Goal: Task Accomplishment & Management: Manage account settings

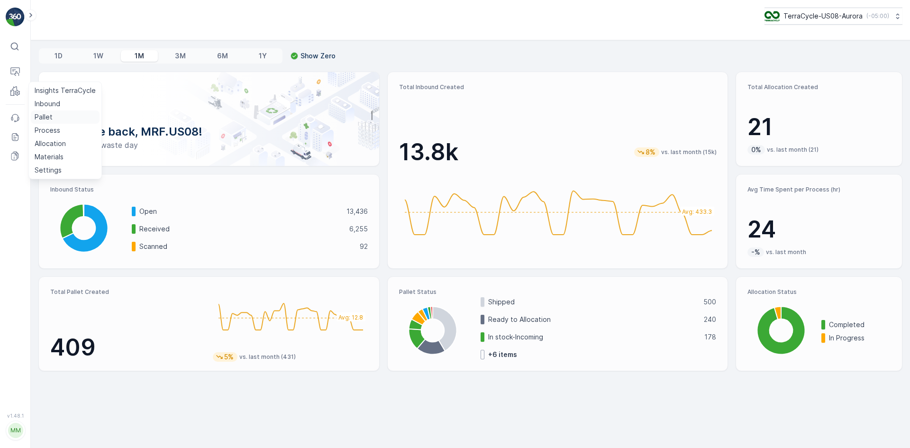
click at [64, 120] on link "Pallet" at bounding box center [65, 116] width 69 height 13
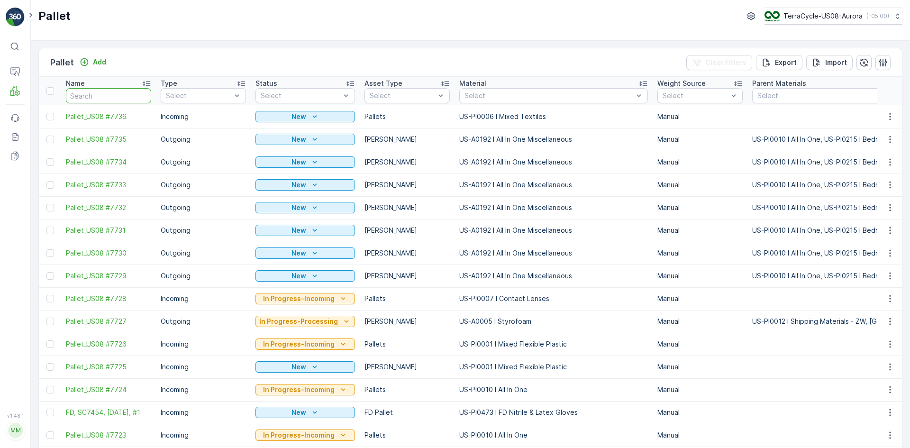
click at [118, 92] on input "text" at bounding box center [108, 95] width 85 height 15
type input "76"
click at [118, 93] on input "76" at bounding box center [108, 95] width 85 height 15
type input "7633"
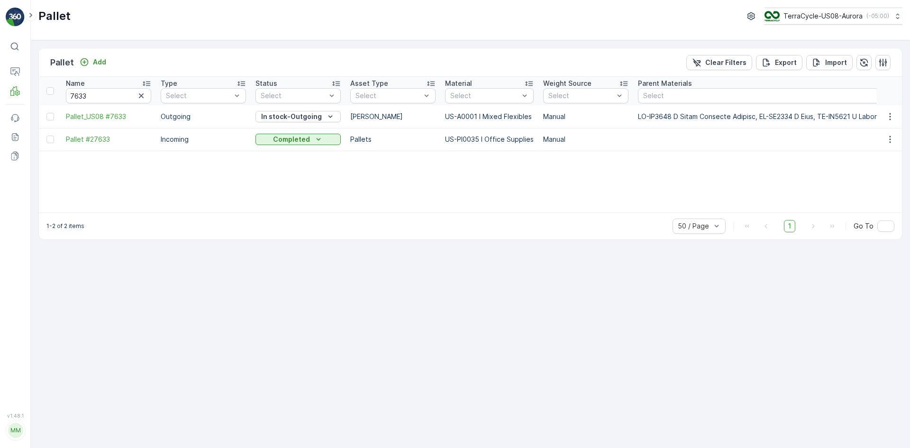
click at [885, 110] on td at bounding box center [890, 116] width 26 height 23
click at [890, 119] on icon "button" at bounding box center [889, 116] width 1 height 7
click at [882, 142] on span "Edit Pallet" at bounding box center [867, 143] width 32 height 9
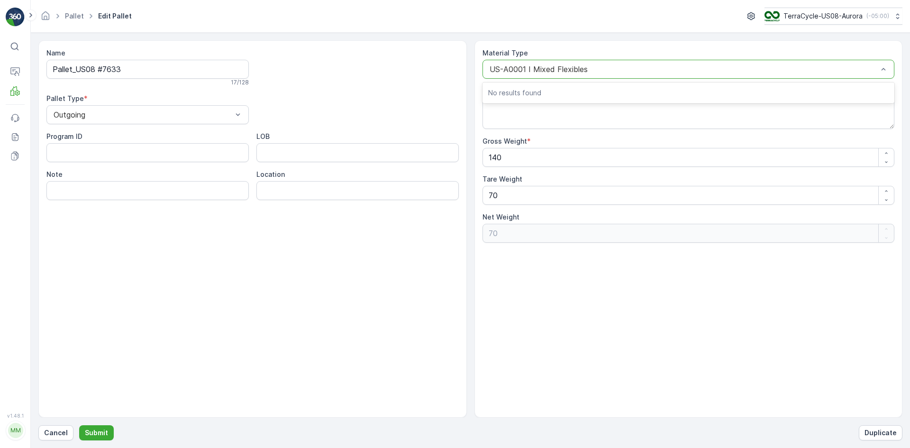
click at [562, 65] on div at bounding box center [683, 69] width 390 height 9
click at [600, 59] on div "Material Type US-A0001 I Mixed Flexibles" at bounding box center [688, 63] width 412 height 30
click at [600, 64] on div "US-A0001 I Mixed Flexibles" at bounding box center [688, 69] width 412 height 19
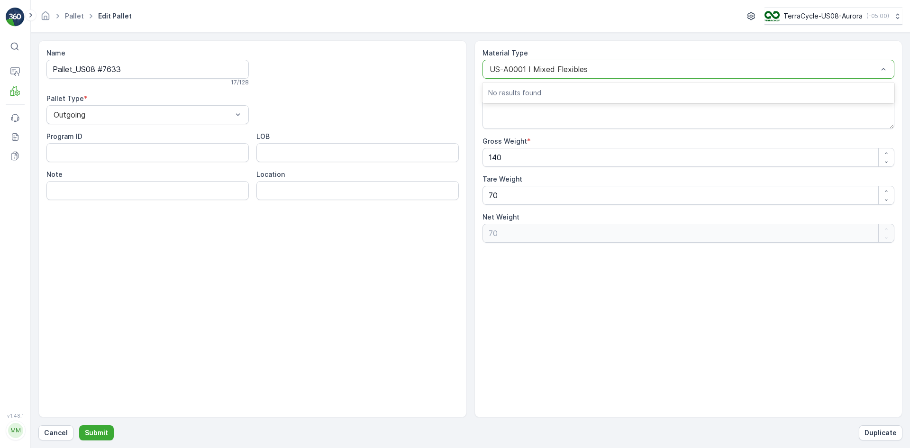
click at [868, 64] on div "US-A0001 I Mixed Flexibles" at bounding box center [688, 69] width 412 height 19
click at [160, 148] on ID "Program ID" at bounding box center [147, 152] width 202 height 19
click at [193, 116] on div at bounding box center [143, 114] width 181 height 9
click at [183, 137] on div "Incoming" at bounding box center [147, 138] width 191 height 9
click at [610, 72] on div at bounding box center [683, 69] width 390 height 9
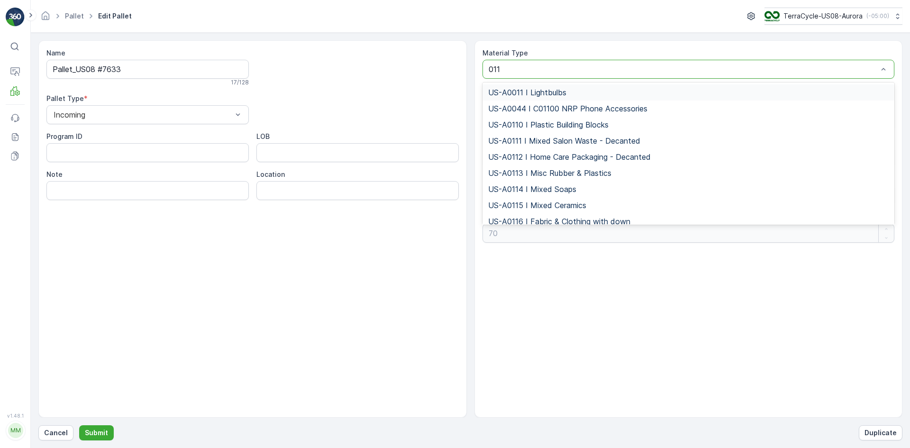
type input "0116"
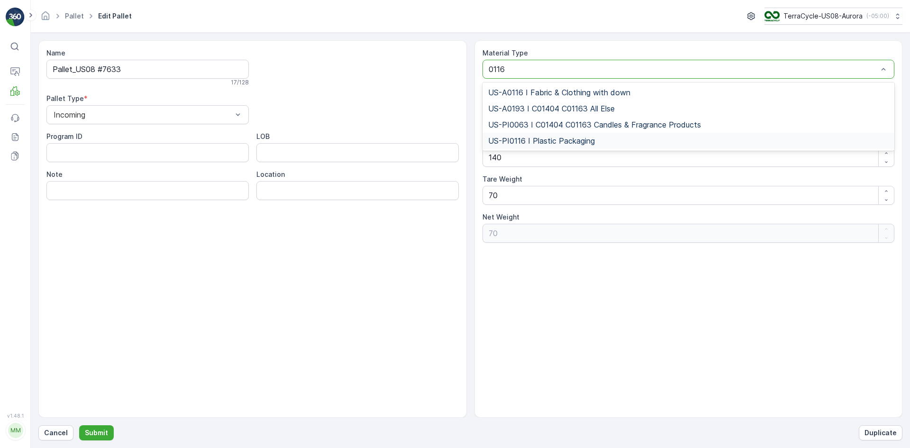
click at [597, 143] on div "US-PI0116 I Plastic Packaging" at bounding box center [688, 140] width 401 height 9
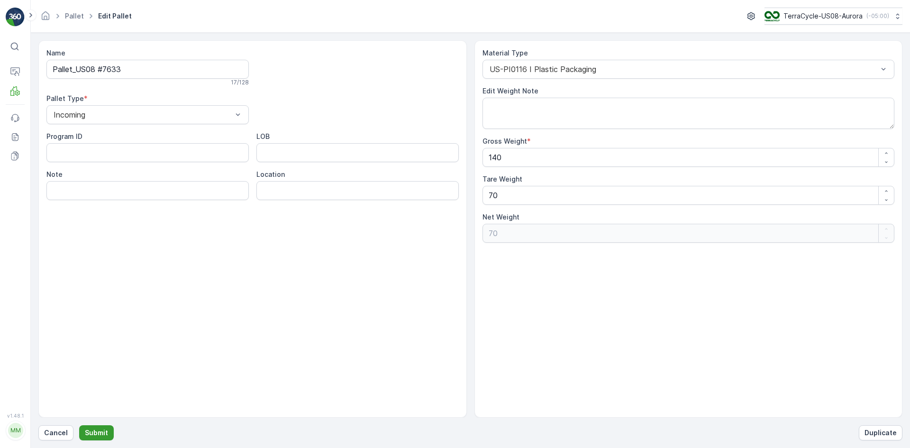
click at [109, 430] on button "Submit" at bounding box center [96, 432] width 35 height 15
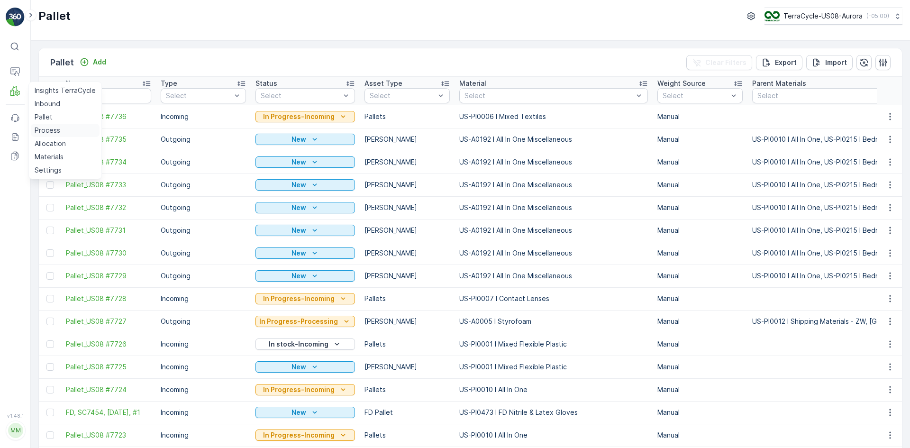
click at [51, 127] on p "Process" at bounding box center [48, 130] width 26 height 9
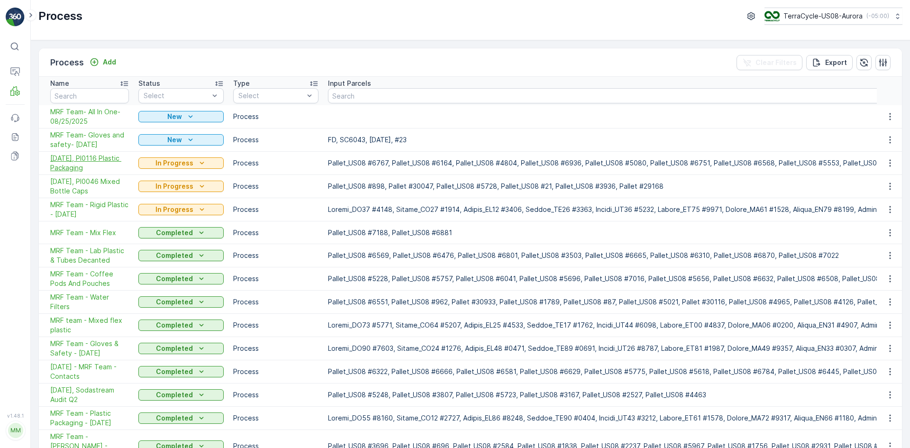
click at [109, 163] on span "[DATE], PI0116 Plastic Packaging" at bounding box center [89, 163] width 79 height 19
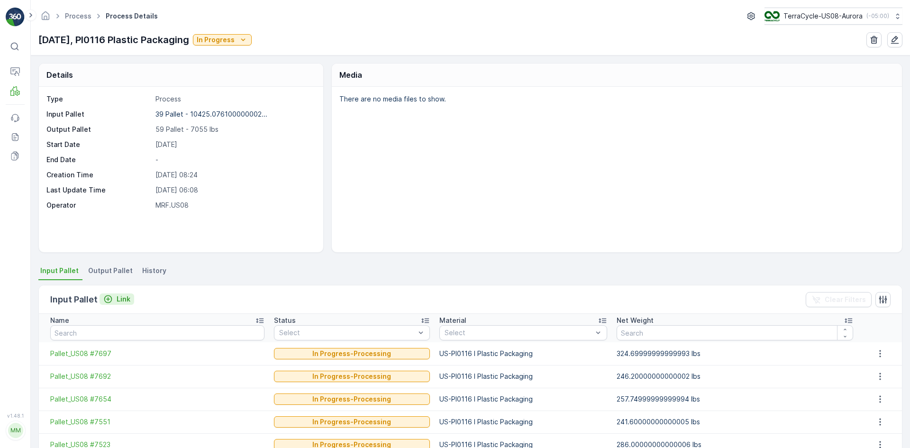
click at [118, 296] on p "Link" at bounding box center [124, 298] width 14 height 9
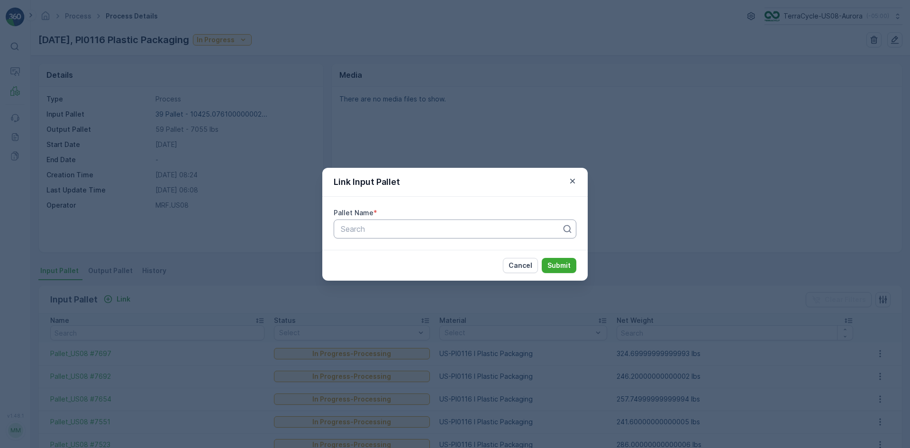
click at [354, 232] on div at bounding box center [451, 229] width 223 height 9
type input "7633"
click at [371, 270] on span "Pallet_US08 #7633" at bounding box center [373, 268] width 68 height 9
click at [570, 264] on button "Submit" at bounding box center [559, 265] width 35 height 15
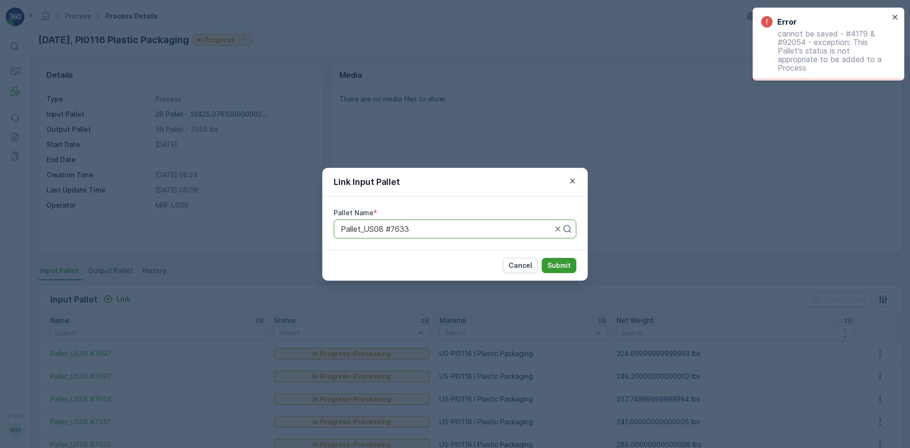
click at [551, 262] on p "Submit" at bounding box center [558, 265] width 23 height 9
click at [556, 261] on p "Submit" at bounding box center [558, 265] width 23 height 9
click at [638, 159] on div "Link Input Pallet Pallet Name * Pallet_US08 #7633 Cancel Submit" at bounding box center [455, 224] width 910 height 448
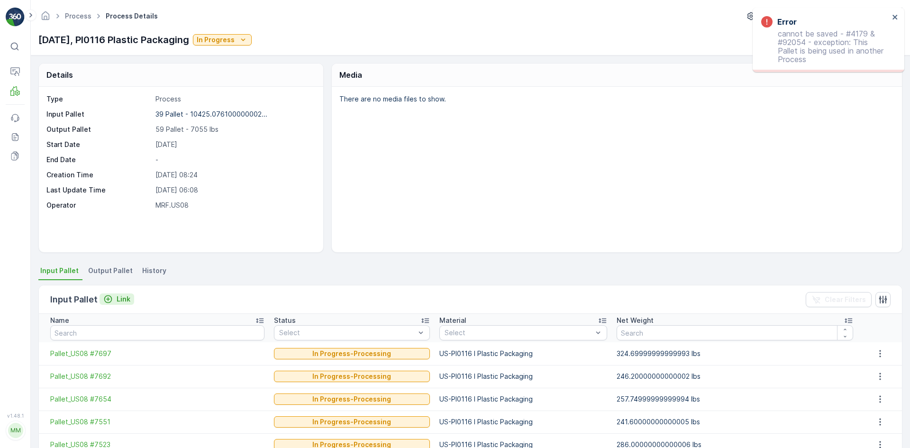
click at [119, 299] on p "Link" at bounding box center [124, 298] width 14 height 9
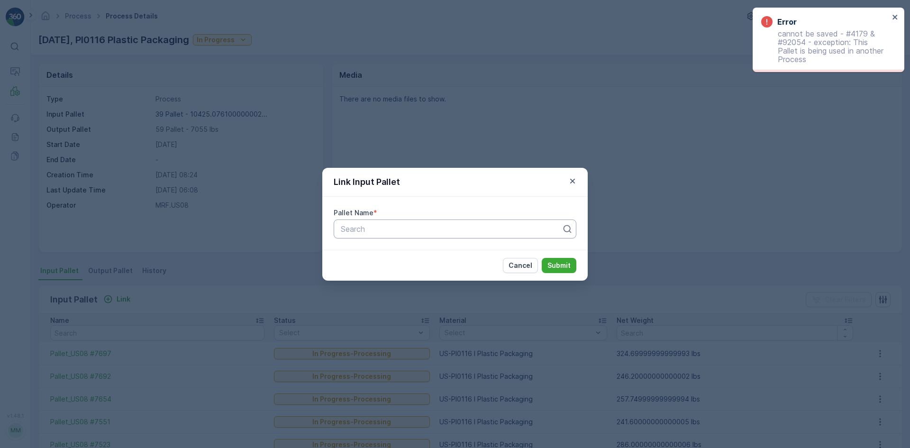
click at [374, 229] on div at bounding box center [451, 229] width 223 height 9
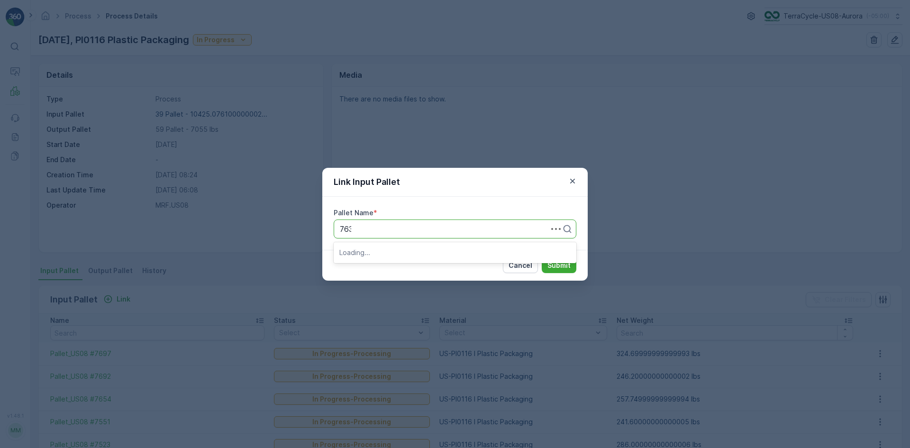
type input "7633"
click at [418, 264] on div "Pallet_US08 #7633" at bounding box center [454, 268] width 231 height 9
click at [565, 262] on p "Submit" at bounding box center [558, 265] width 23 height 9
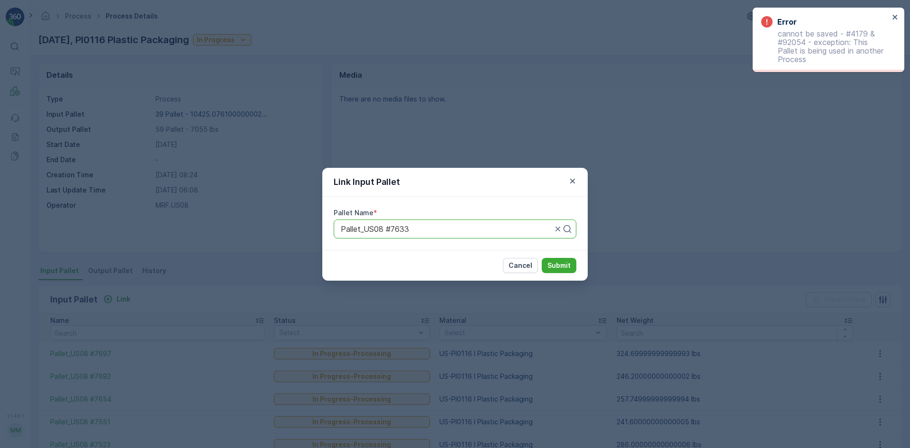
click at [656, 201] on div "Link Input Pallet Pallet Name * Pallet_US08 #7633 Cancel Submit" at bounding box center [455, 224] width 910 height 448
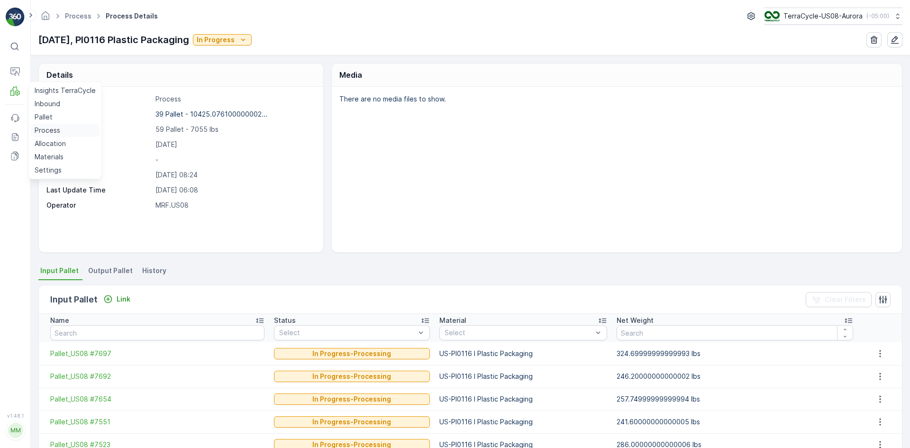
click at [63, 129] on link "Process" at bounding box center [65, 130] width 69 height 13
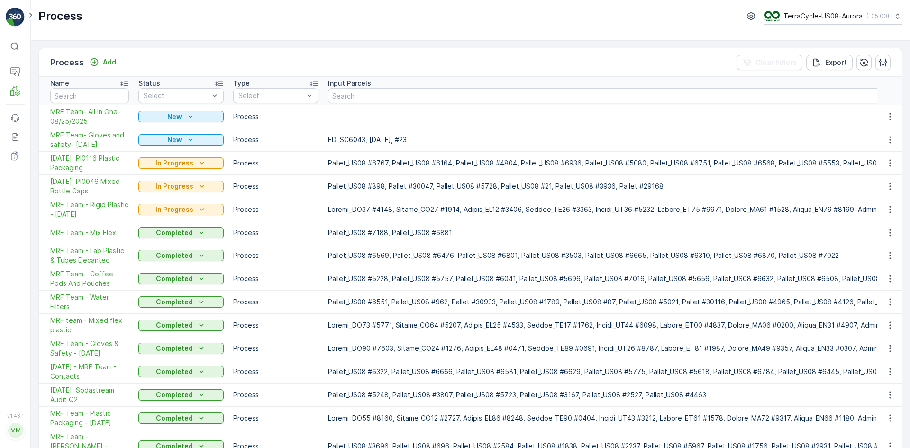
click at [323, 44] on div "Process Add Clear Filters Export Name Status Select Type Select Input Parcels O…" at bounding box center [470, 243] width 879 height 407
type input "7633"
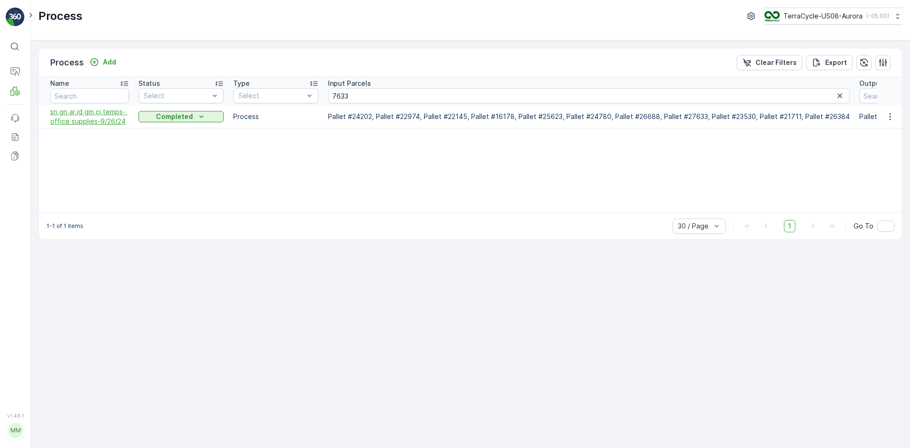
click at [88, 123] on span "sn,gn,ar,jd,gm,cj,temps- office supplies-9/26/24" at bounding box center [89, 116] width 79 height 19
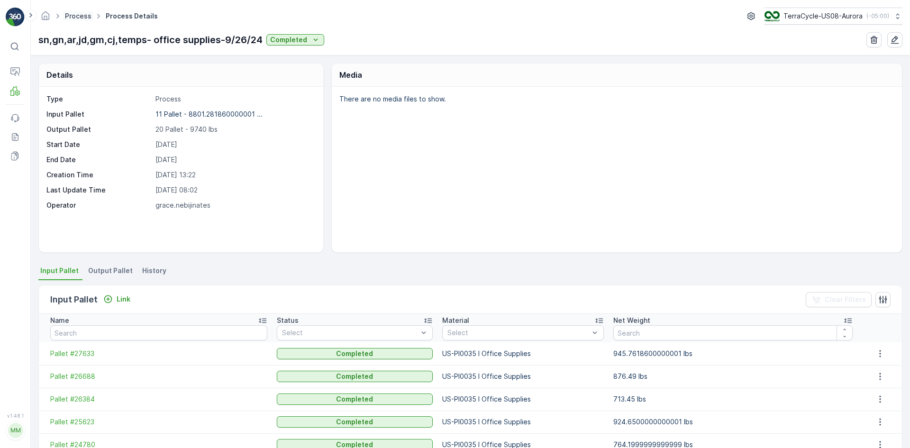
click at [77, 19] on link "Process" at bounding box center [78, 16] width 27 height 8
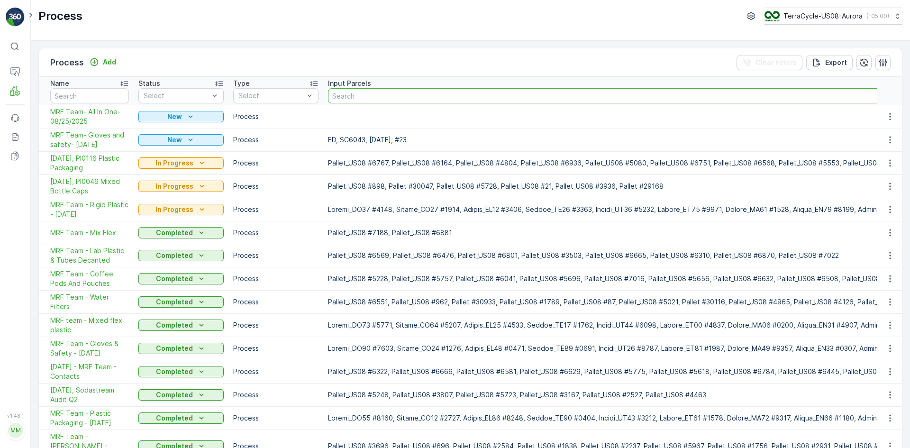
drag, startPoint x: 407, startPoint y: 93, endPoint x: 826, endPoint y: 108, distance: 419.1
drag, startPoint x: 820, startPoint y: 81, endPoint x: 713, endPoint y: 116, distance: 112.8
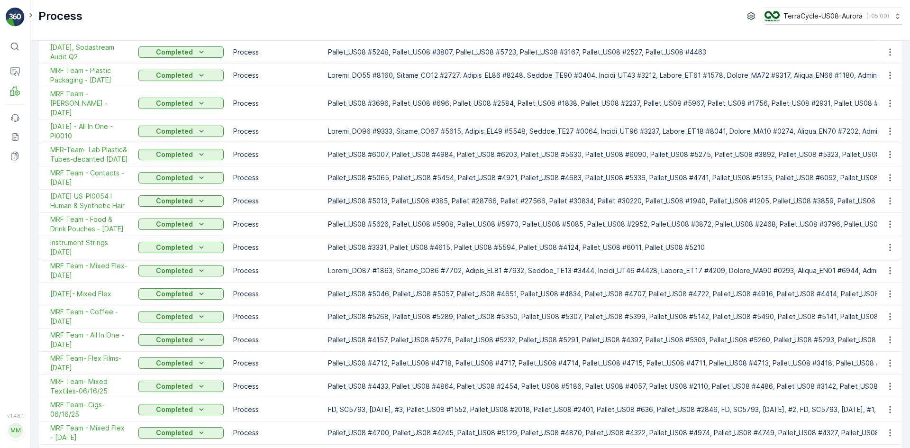
scroll to position [393, 0]
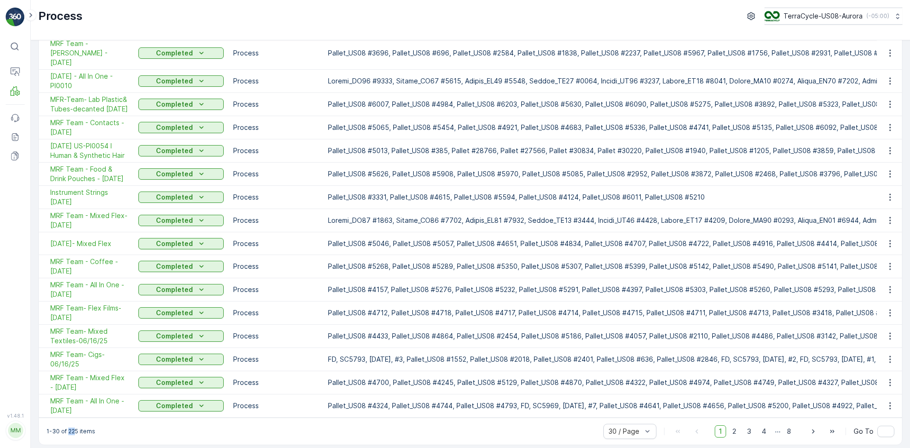
drag, startPoint x: 69, startPoint y: 414, endPoint x: 74, endPoint y: 413, distance: 5.3
click at [74, 417] on div "1-30 of 225 items 30 / Page 1 2 3 4 ... 8 Go To" at bounding box center [470, 430] width 863 height 27
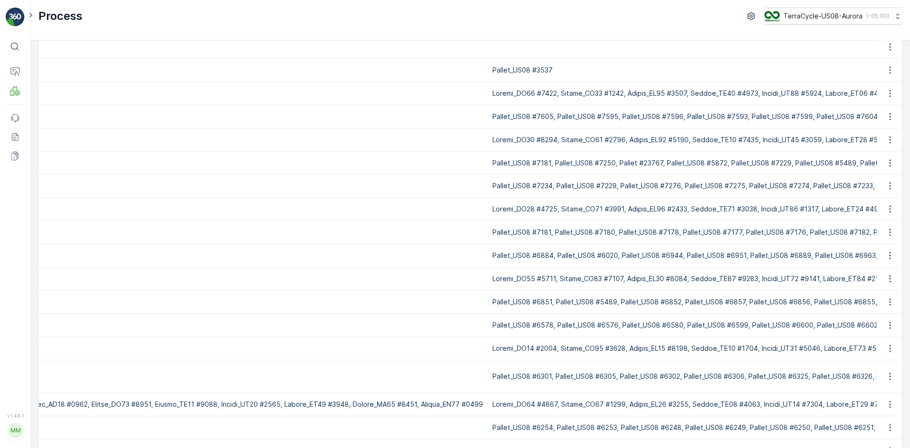
scroll to position [0, 0]
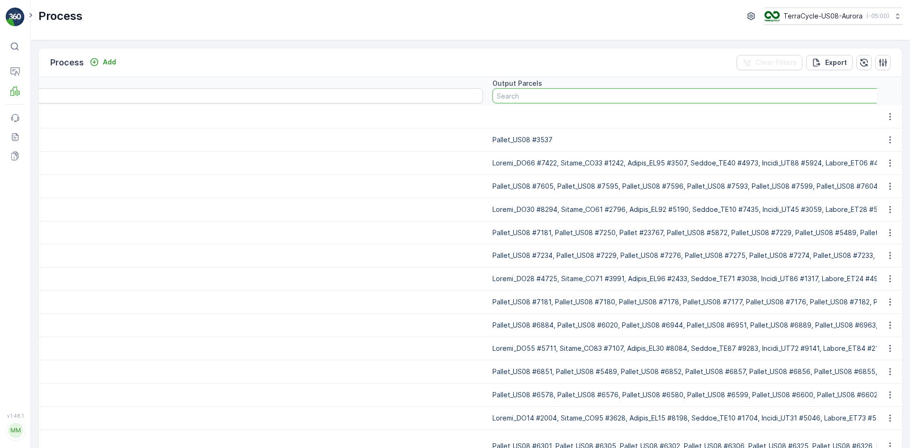
type input "7633"
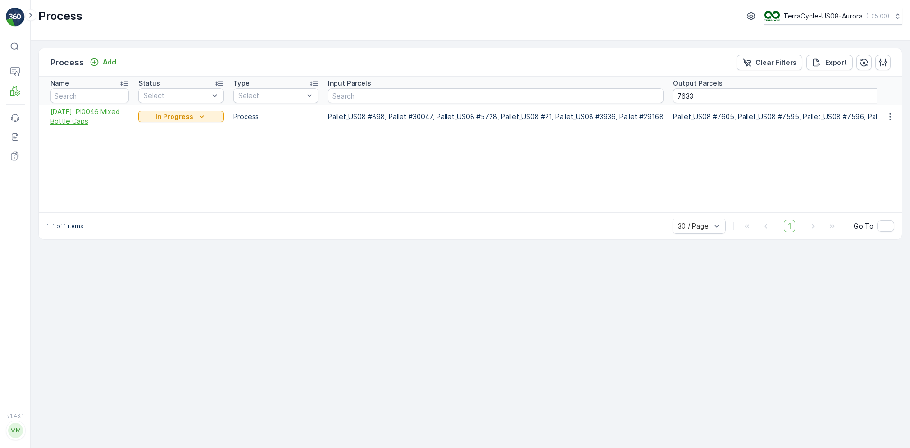
click at [95, 119] on span "[DATE], PI0046 Mixed Bottle Caps" at bounding box center [89, 116] width 79 height 19
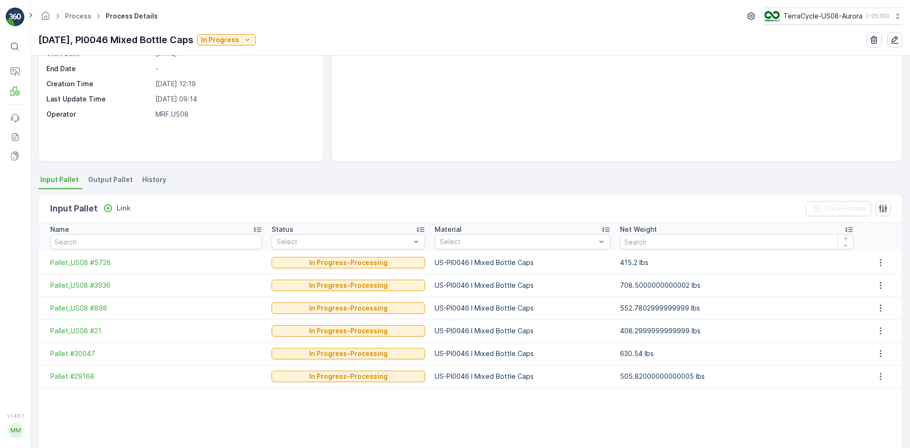
scroll to position [95, 0]
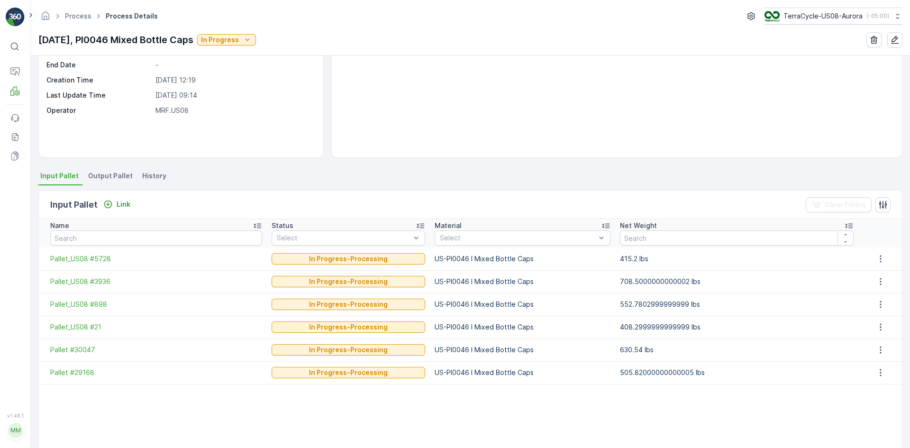
click at [112, 174] on span "Output Pallet" at bounding box center [110, 175] width 45 height 9
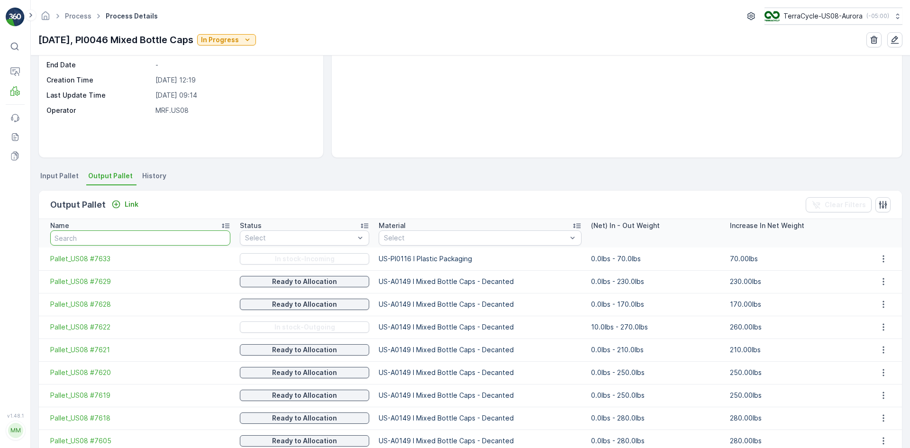
click at [110, 232] on input "text" at bounding box center [140, 237] width 180 height 15
click at [878, 255] on icon "button" at bounding box center [882, 258] width 9 height 9
click at [882, 273] on span "Detach" at bounding box center [889, 272] width 23 height 9
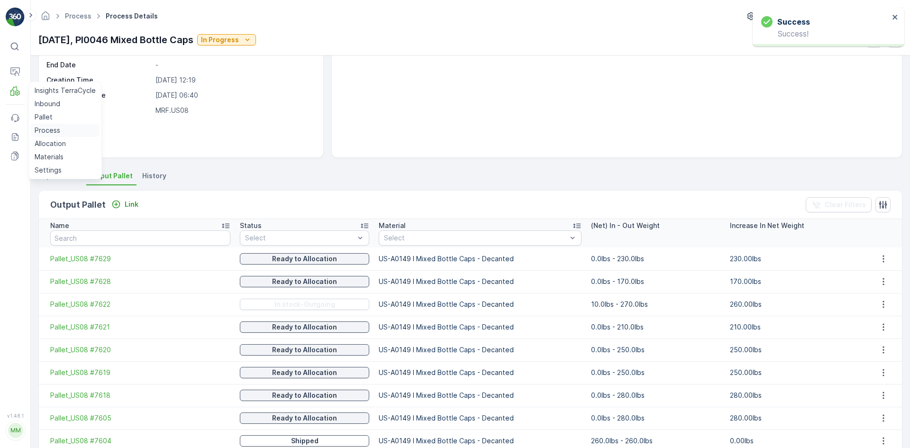
click at [57, 132] on p "Process" at bounding box center [48, 130] width 26 height 9
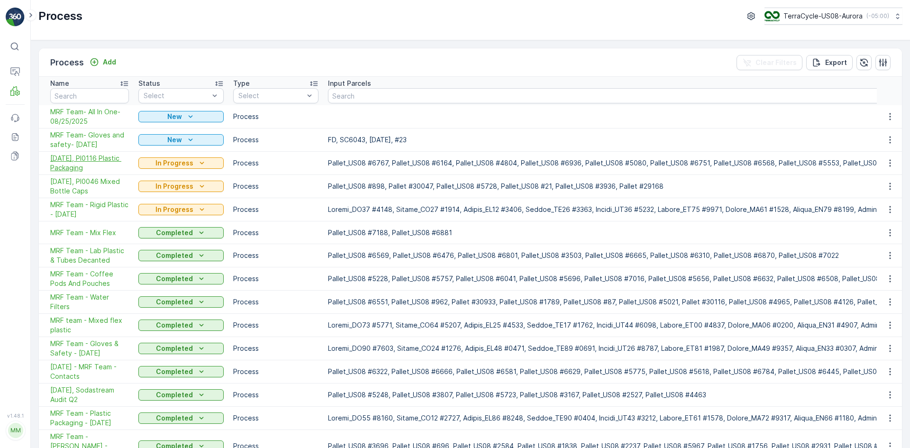
click at [98, 156] on span "[DATE], PI0116 Plastic Packaging" at bounding box center [89, 163] width 79 height 19
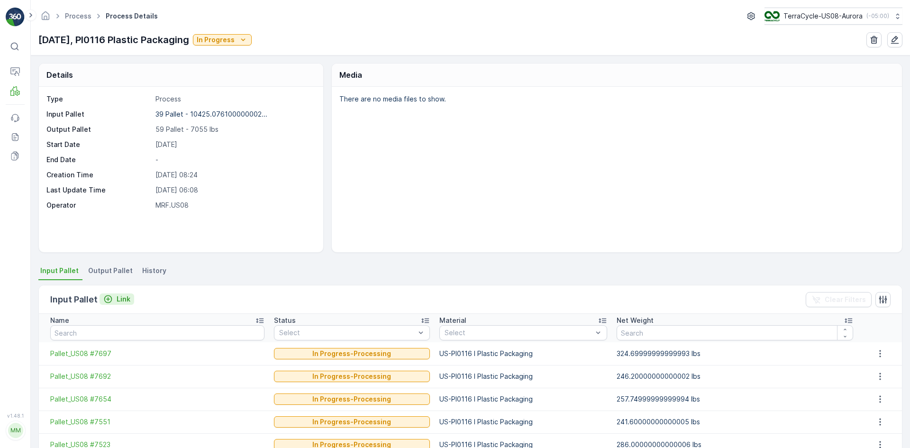
click at [112, 296] on div "Link" at bounding box center [116, 298] width 27 height 9
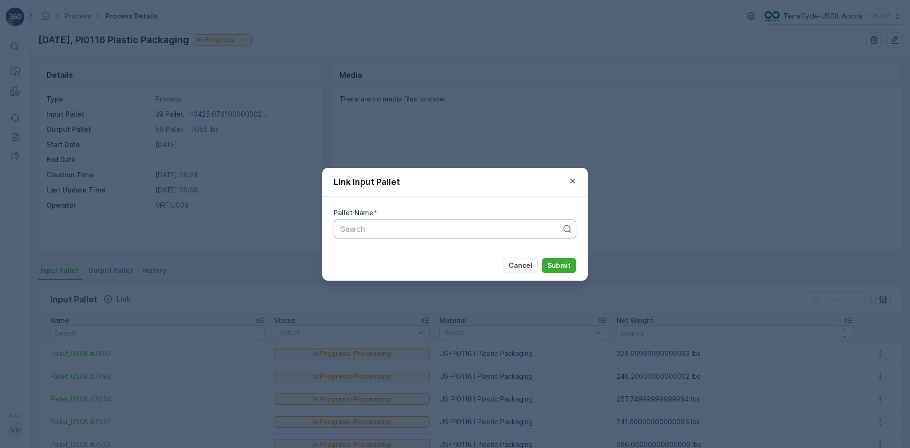
click at [347, 226] on div at bounding box center [451, 229] width 223 height 9
type input "7633"
click at [542, 258] on button "Submit" at bounding box center [559, 265] width 35 height 15
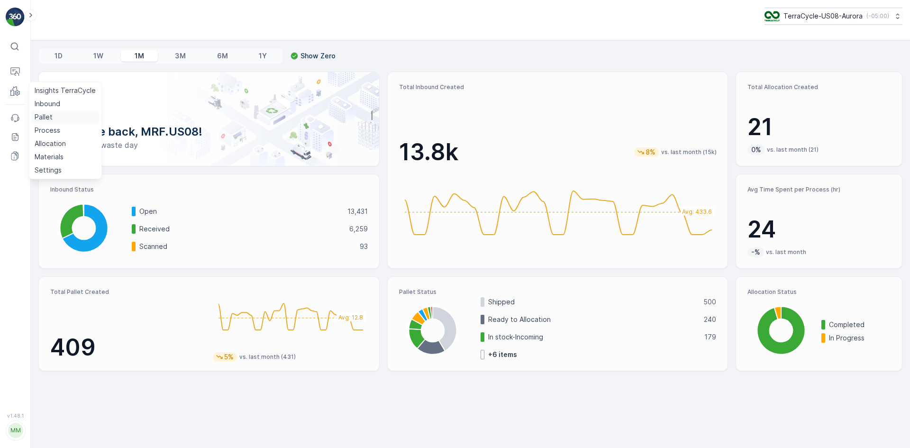
click at [39, 116] on p "Pallet" at bounding box center [44, 116] width 18 height 9
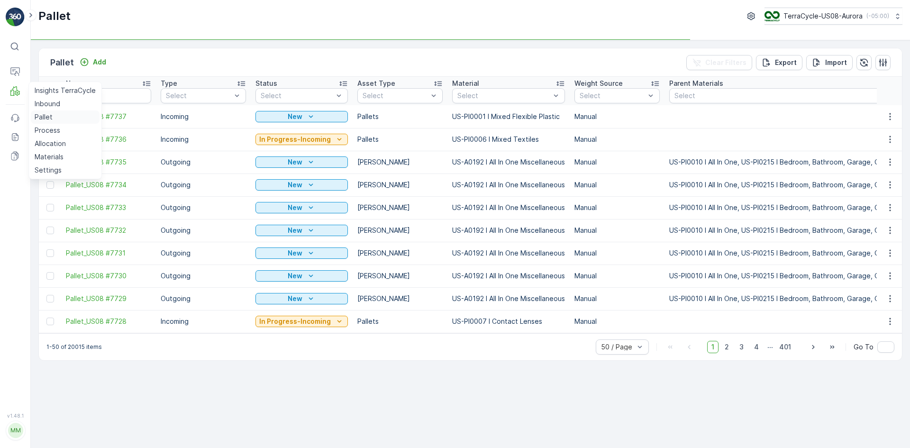
click at [46, 115] on p "Pallet" at bounding box center [44, 116] width 18 height 9
click at [48, 115] on p "Pallet" at bounding box center [44, 116] width 18 height 9
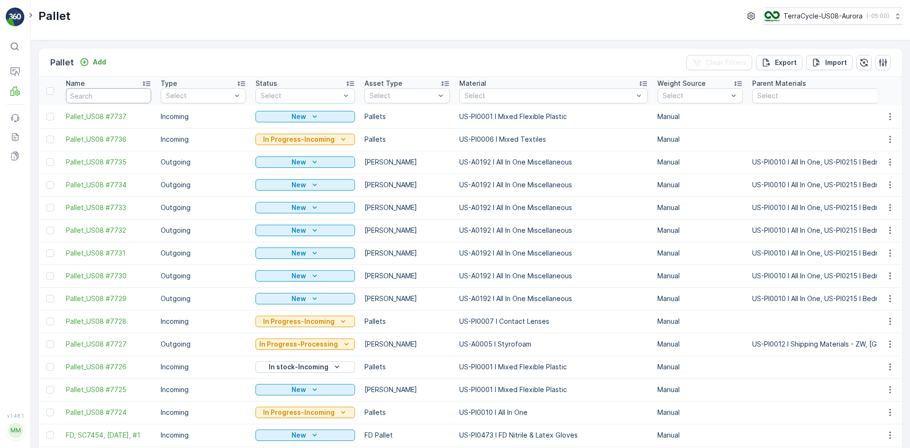
click at [124, 94] on input "text" at bounding box center [108, 95] width 85 height 15
type input "76"
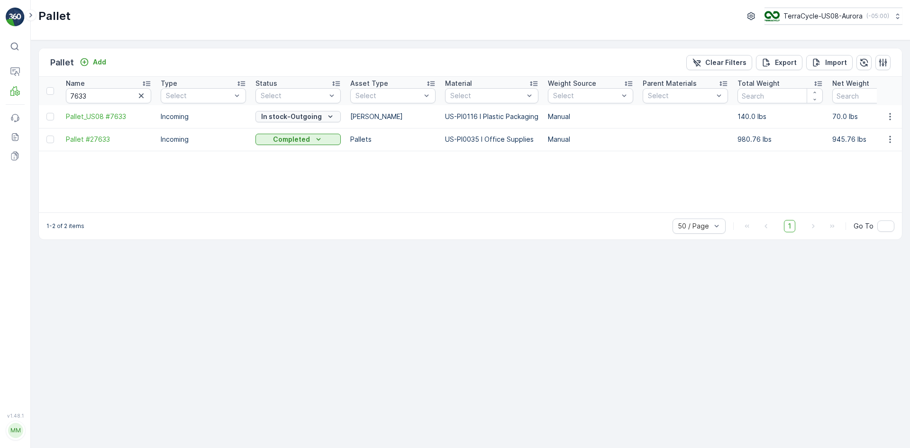
click at [286, 120] on p "In stock-Outgoing" at bounding box center [291, 116] width 61 height 9
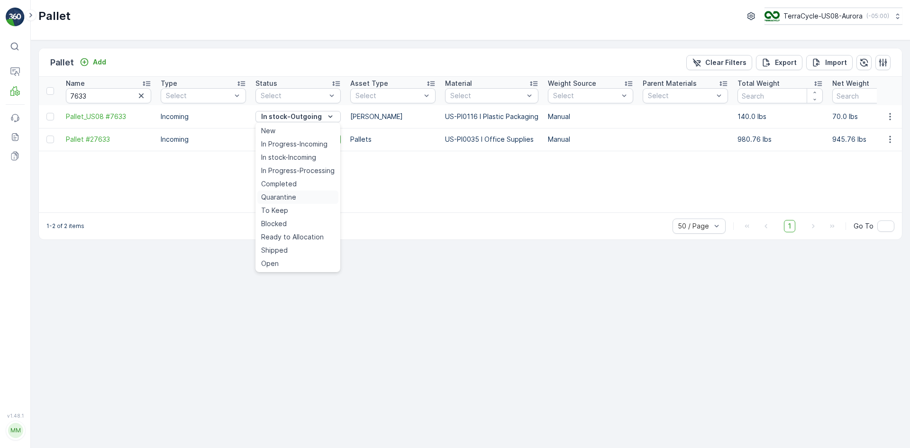
click at [289, 194] on span "Quarantine" at bounding box center [278, 196] width 35 height 9
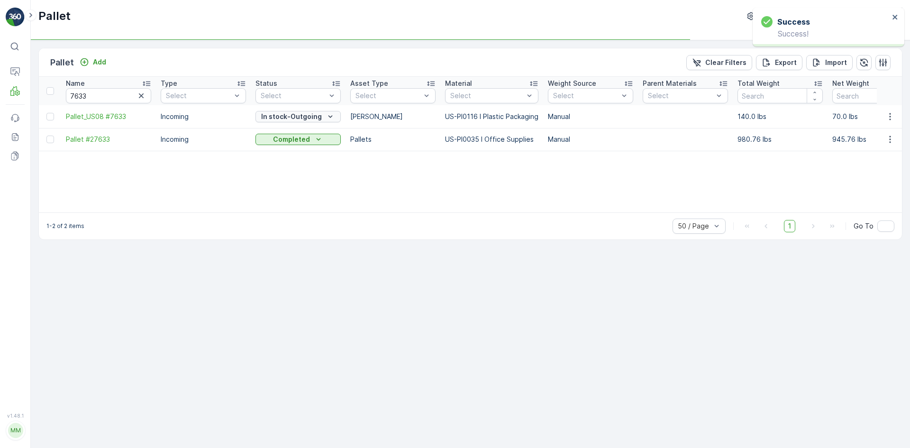
click at [291, 116] on p "In stock-Outgoing" at bounding box center [291, 116] width 61 height 9
click at [301, 115] on p "Quarantine" at bounding box center [291, 116] width 38 height 9
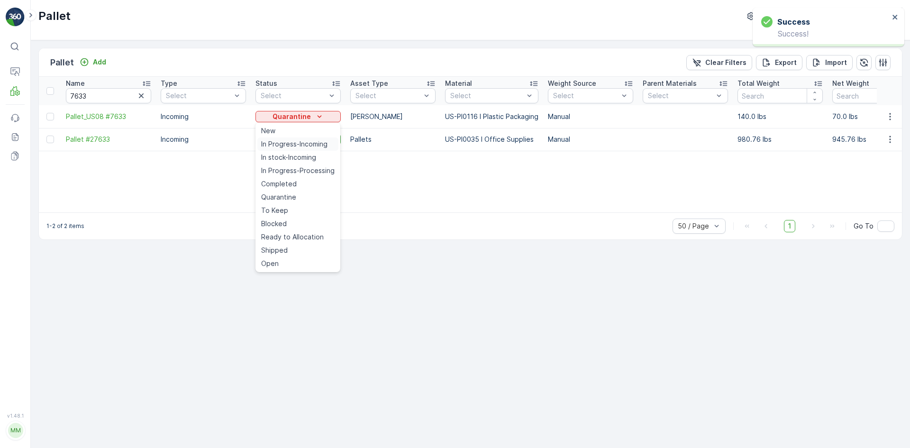
click at [299, 140] on span "In Progress-Incoming" at bounding box center [294, 143] width 66 height 9
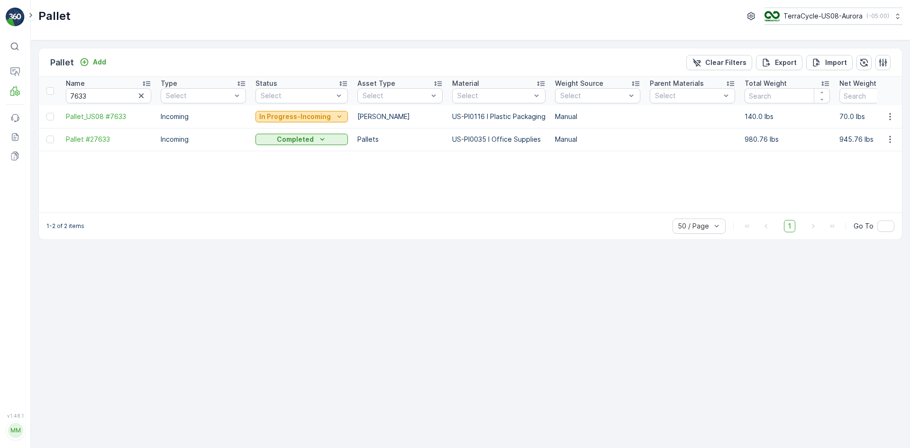
click at [280, 115] on p "In Progress-Incoming" at bounding box center [295, 116] width 72 height 9
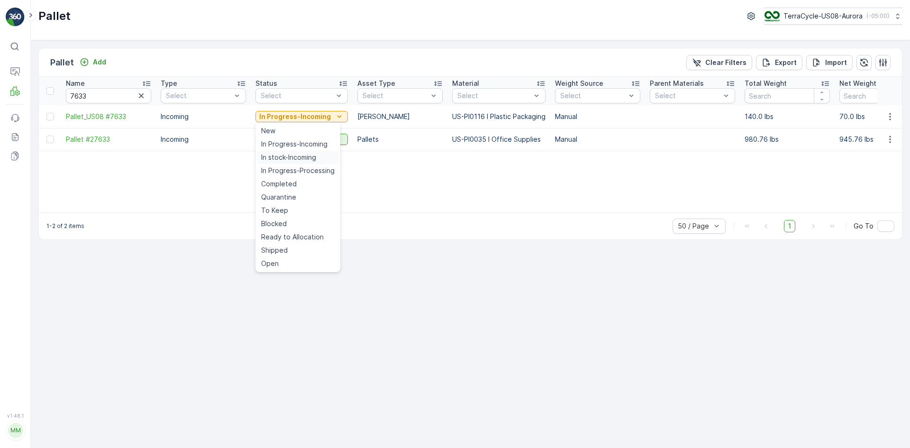
click at [285, 154] on span "In stock-Incoming" at bounding box center [288, 157] width 55 height 9
